Goal: Task Accomplishment & Management: Manage account settings

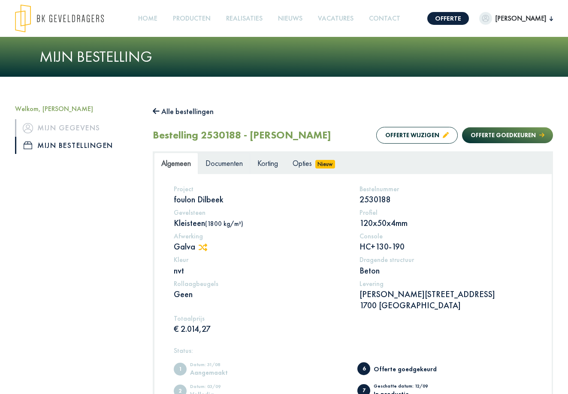
click at [225, 164] on span "Documenten" at bounding box center [223, 163] width 37 height 10
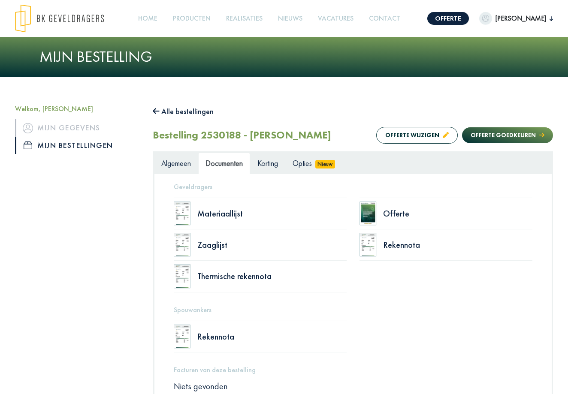
click at [365, 213] on img at bounding box center [368, 214] width 17 height 24
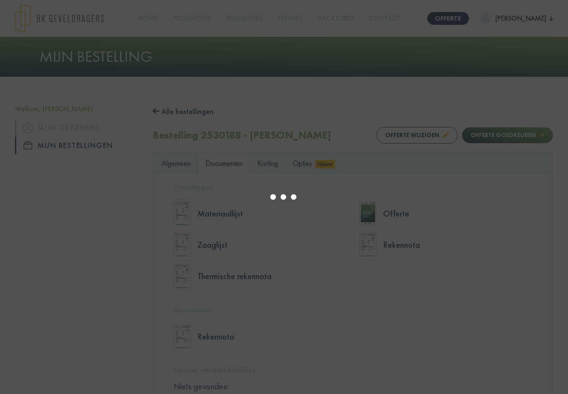
select select "******"
type input "*"
select select "****"
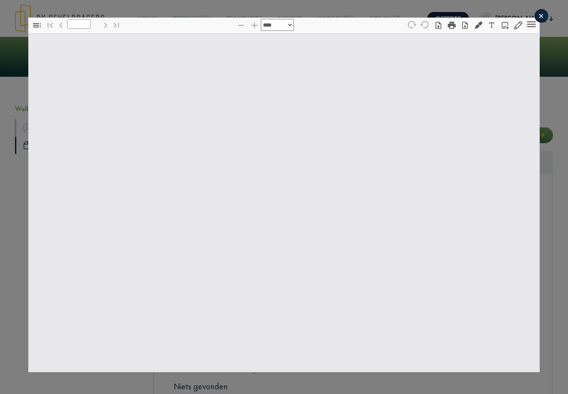
type input "*"
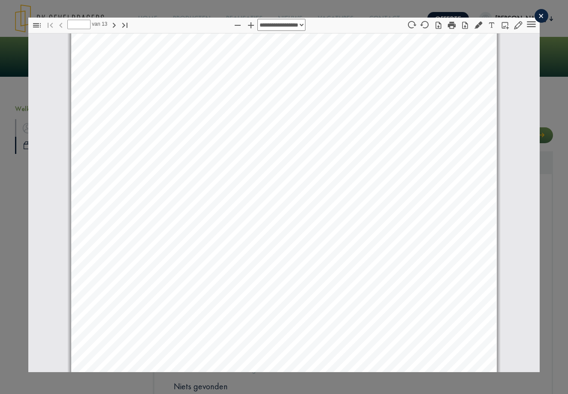
select select "****"
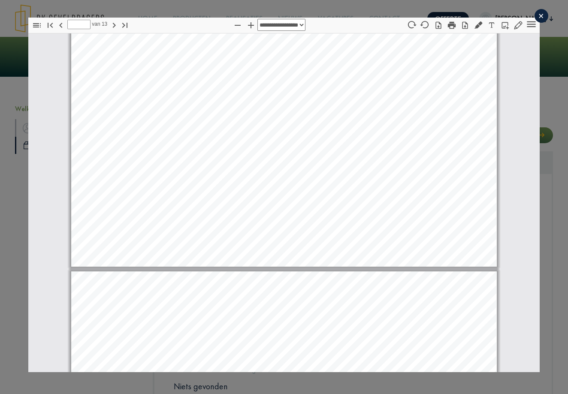
scroll to position [2049, 0]
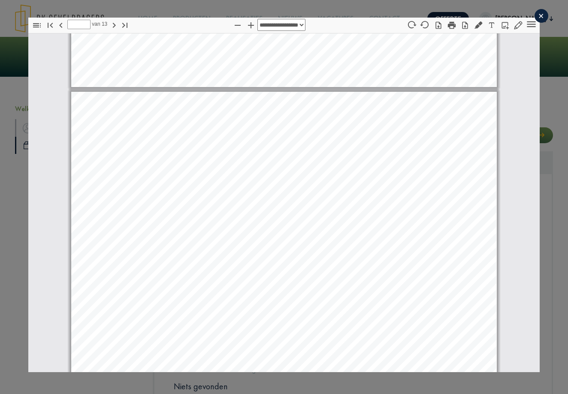
type input "*"
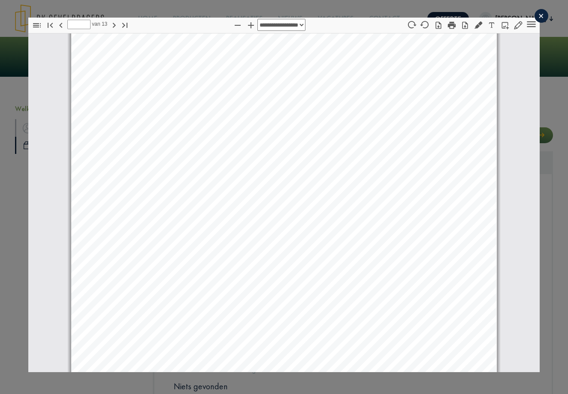
scroll to position [2114, 0]
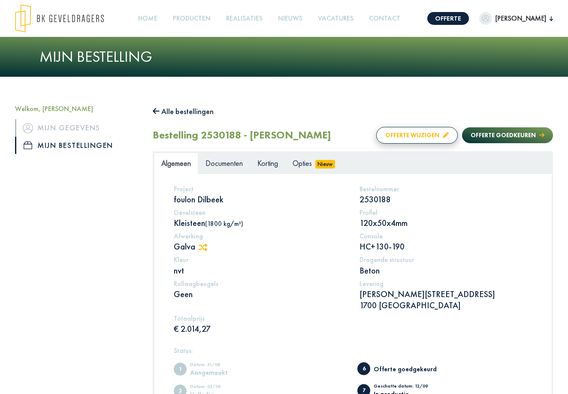
click at [414, 133] on button "Offerte wijzigen" at bounding box center [417, 135] width 82 height 17
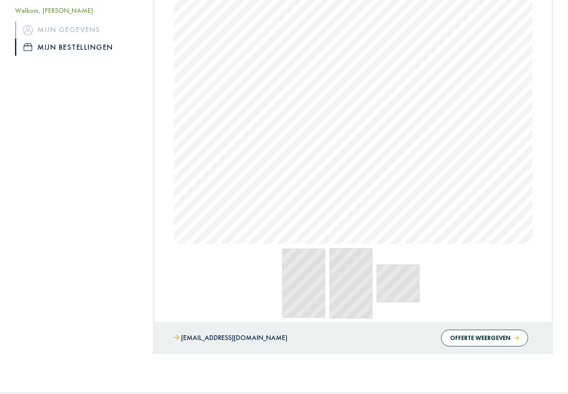
scroll to position [573, 0]
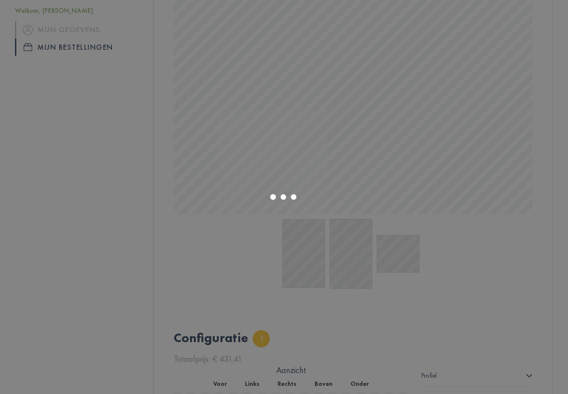
scroll to position [882, 0]
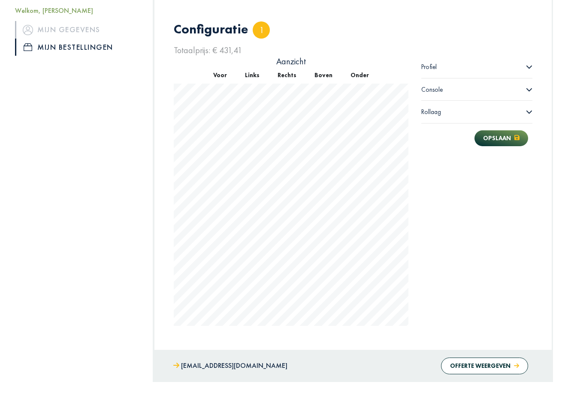
click at [441, 211] on div "Configuratie 1 Totaalprijs: € 431,41 Aanzicht Voor Links Rechts Boven Onder INF…" at bounding box center [353, 174] width 372 height 346
click at [530, 67] on icon at bounding box center [529, 67] width 6 height 3
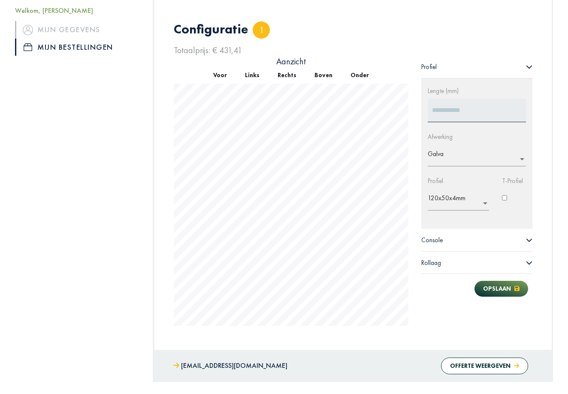
click at [530, 67] on icon at bounding box center [529, 67] width 6 height 3
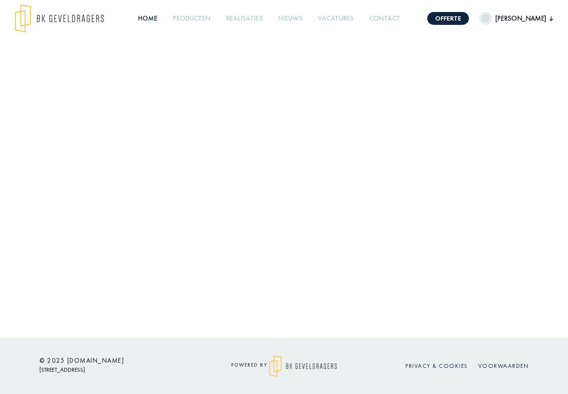
click at [152, 16] on link "Home" at bounding box center [148, 18] width 26 height 19
